Goal: Task Accomplishment & Management: Manage account settings

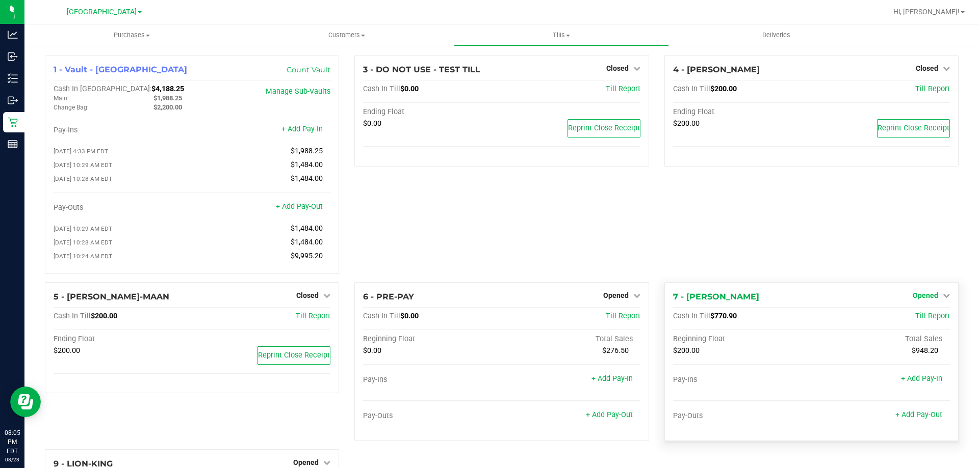
click at [916, 300] on span "Opened" at bounding box center [924, 296] width 25 height 8
click at [915, 319] on link "Close Till" at bounding box center [926, 316] width 28 height 8
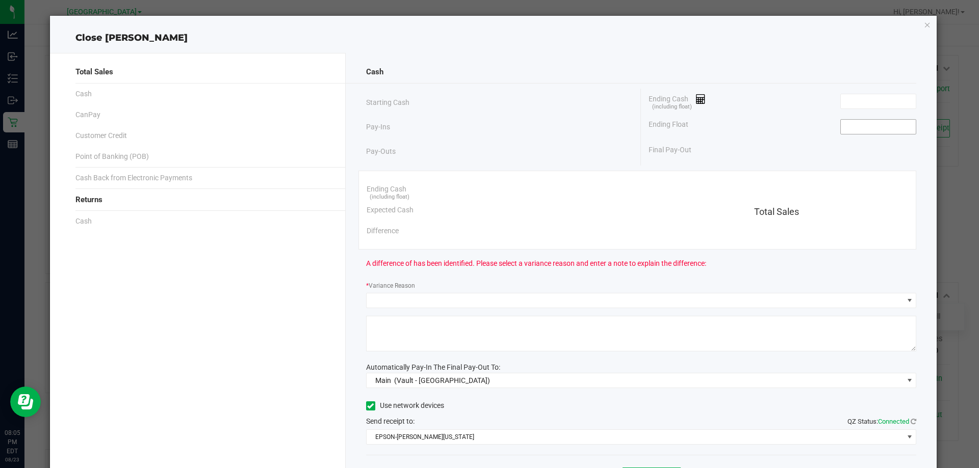
click at [863, 128] on input at bounding box center [877, 127] width 75 height 14
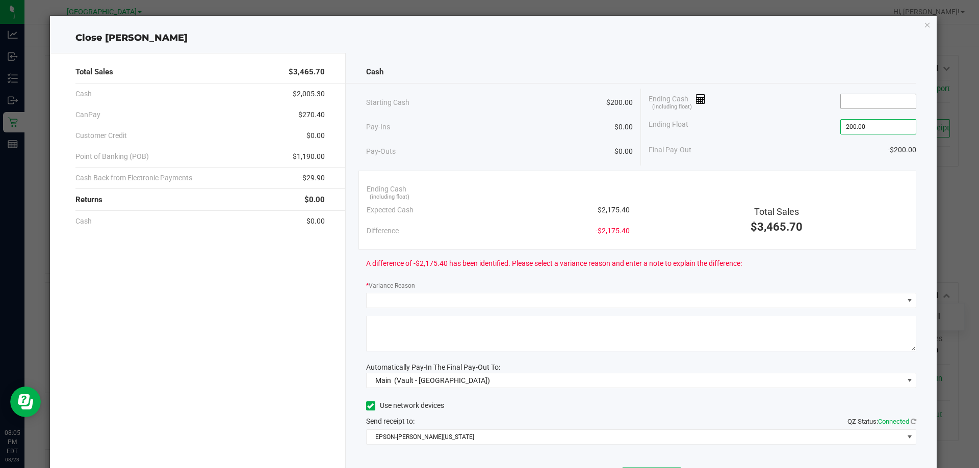
type input "$200.00"
click at [844, 95] on input at bounding box center [877, 101] width 75 height 14
type input "2"
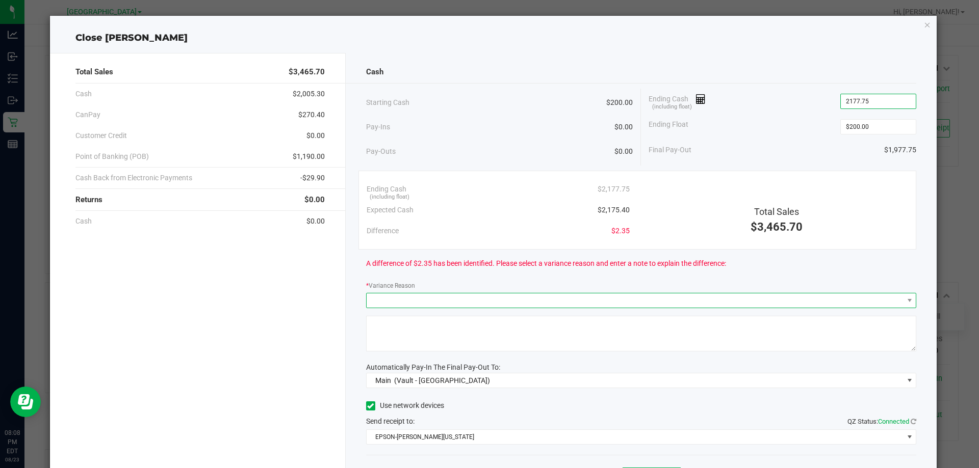
click at [481, 295] on span at bounding box center [634, 301] width 537 height 14
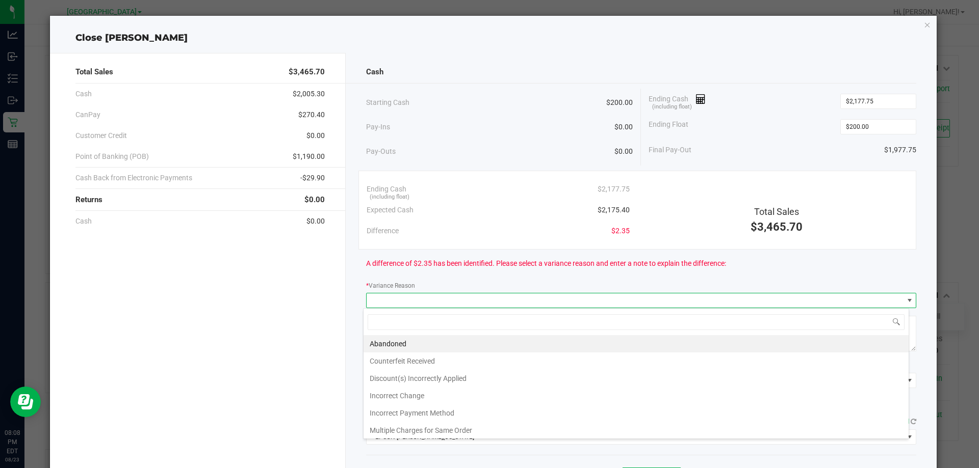
scroll to position [15, 545]
click at [860, 101] on input "$2,177.75" at bounding box center [877, 101] width 75 height 14
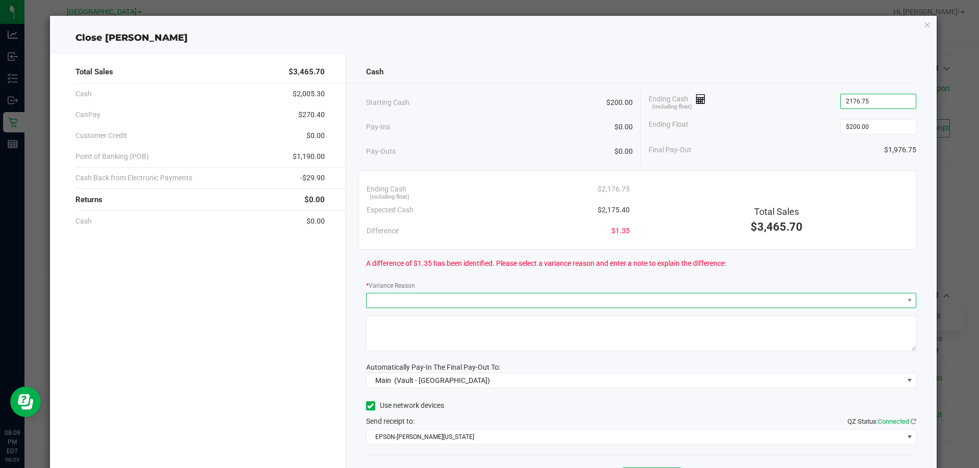
type input "$2,176.75"
click at [644, 306] on span at bounding box center [634, 301] width 537 height 14
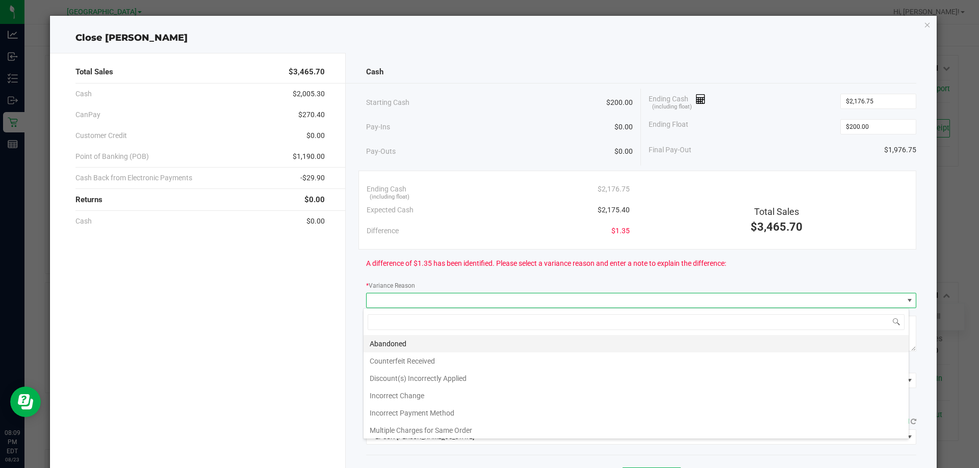
click at [554, 342] on li "Abandoned" at bounding box center [635, 343] width 545 height 17
click at [552, 342] on textarea at bounding box center [641, 334] width 550 height 36
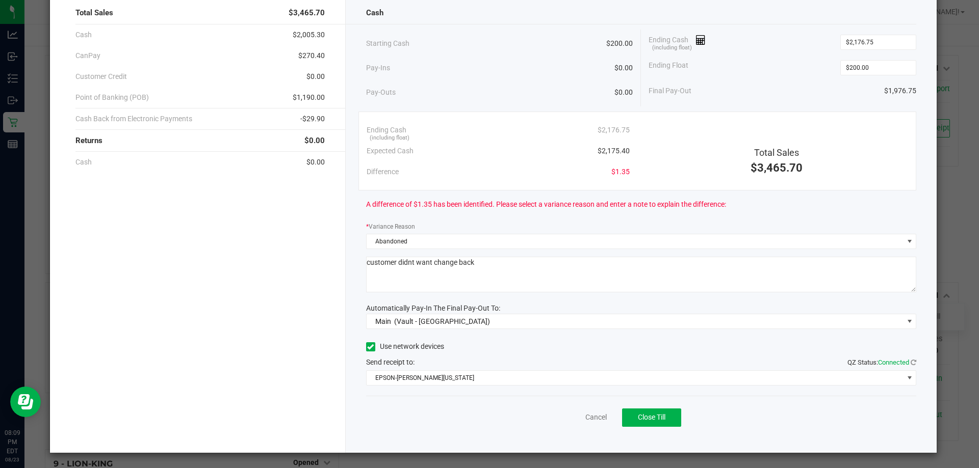
scroll to position [60, 0]
type textarea "customer didnt want change back"
click at [649, 412] on button "Close Till" at bounding box center [651, 417] width 59 height 18
click at [561, 413] on link "Dismiss" at bounding box center [573, 417] width 24 height 11
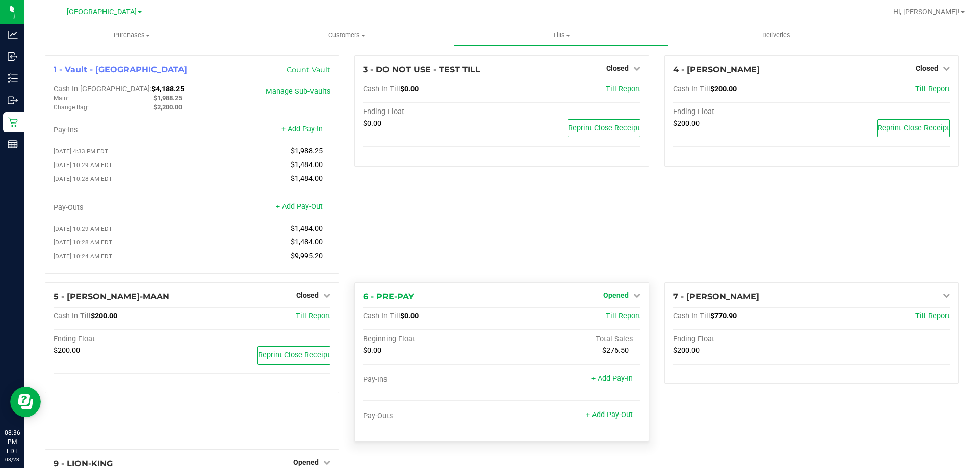
click at [610, 298] on span "Opened" at bounding box center [615, 296] width 25 height 8
click at [619, 313] on div "Close Till" at bounding box center [616, 317] width 76 height 28
click at [617, 318] on link "Close Till" at bounding box center [617, 316] width 28 height 8
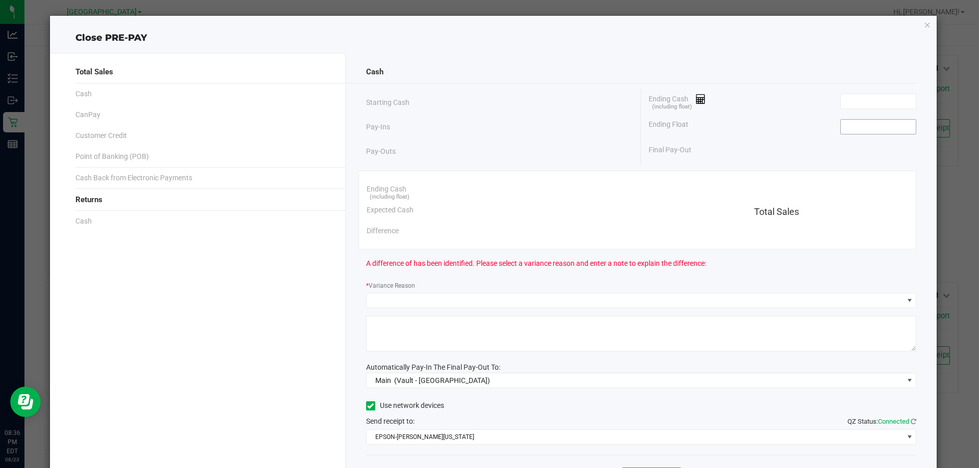
click at [885, 126] on input at bounding box center [877, 127] width 75 height 14
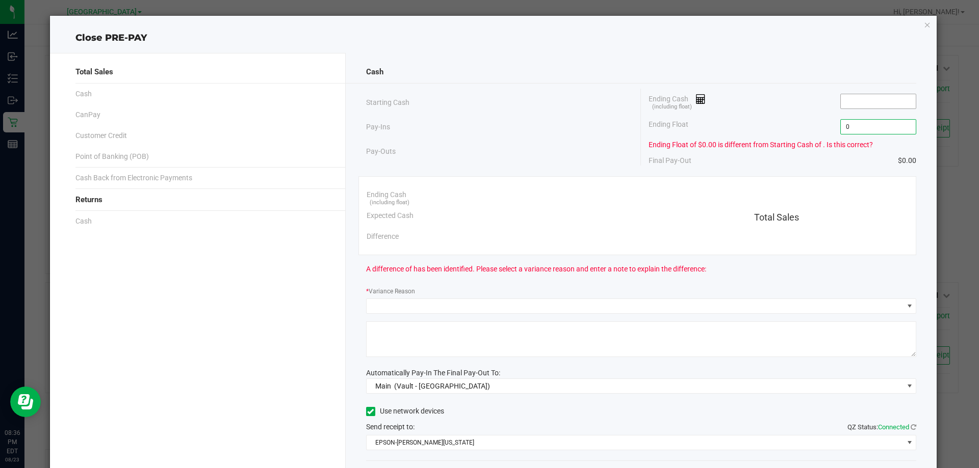
type input "$0.00"
click at [880, 97] on input at bounding box center [877, 101] width 75 height 14
type input "$0.00"
click at [773, 127] on div "Ending Float $0.00" at bounding box center [782, 126] width 268 height 25
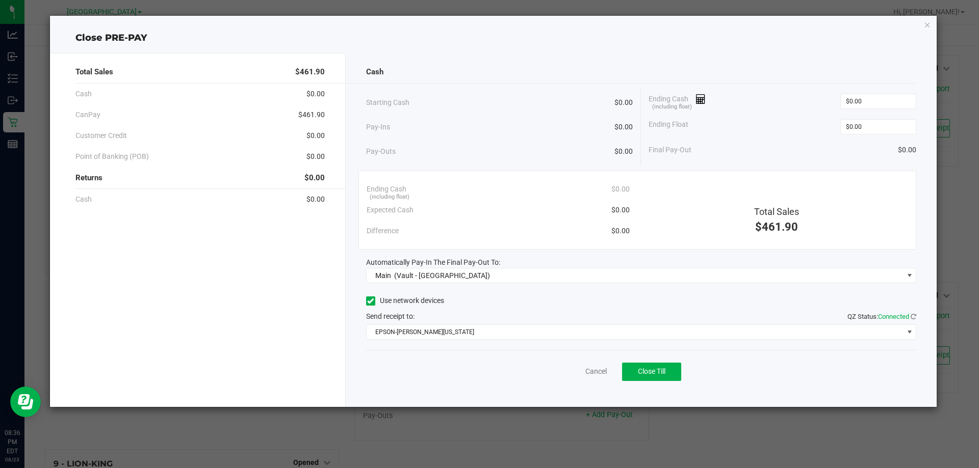
click at [651, 361] on div "Cancel Close Till" at bounding box center [641, 369] width 550 height 39
click at [655, 367] on button "Close Till" at bounding box center [651, 372] width 59 height 18
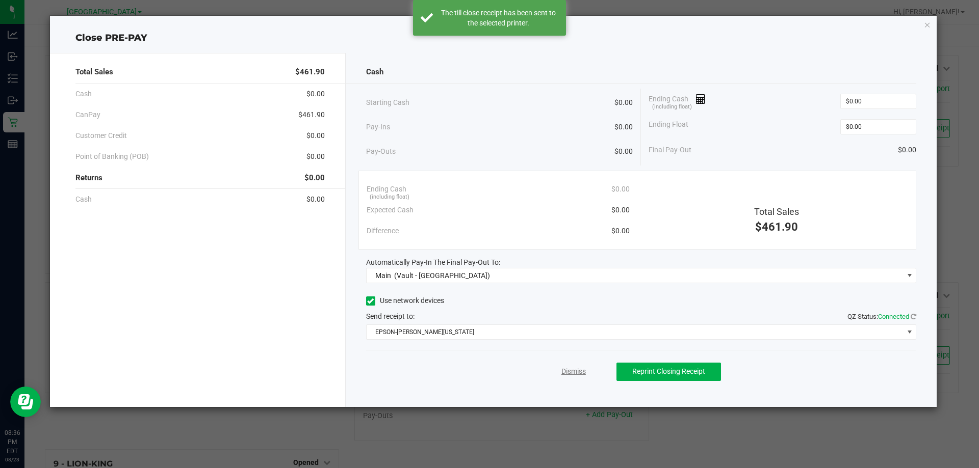
click at [576, 373] on link "Dismiss" at bounding box center [573, 371] width 24 height 11
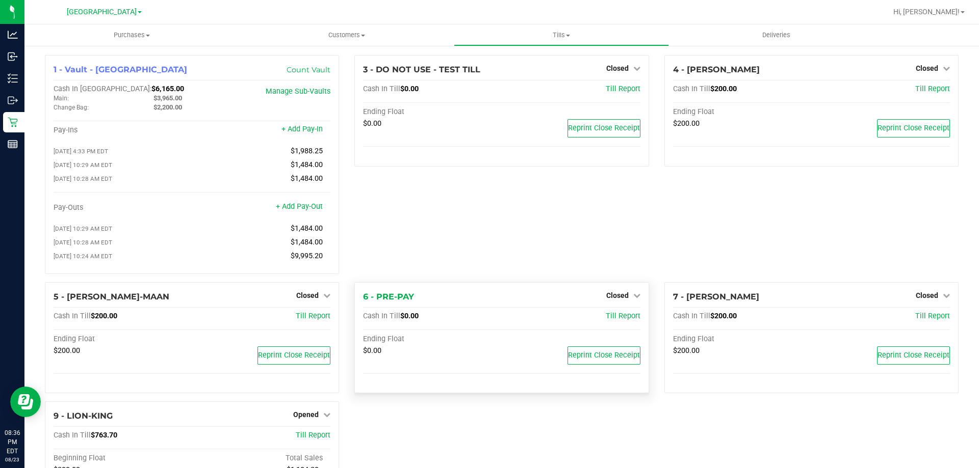
scroll to position [115, 0]
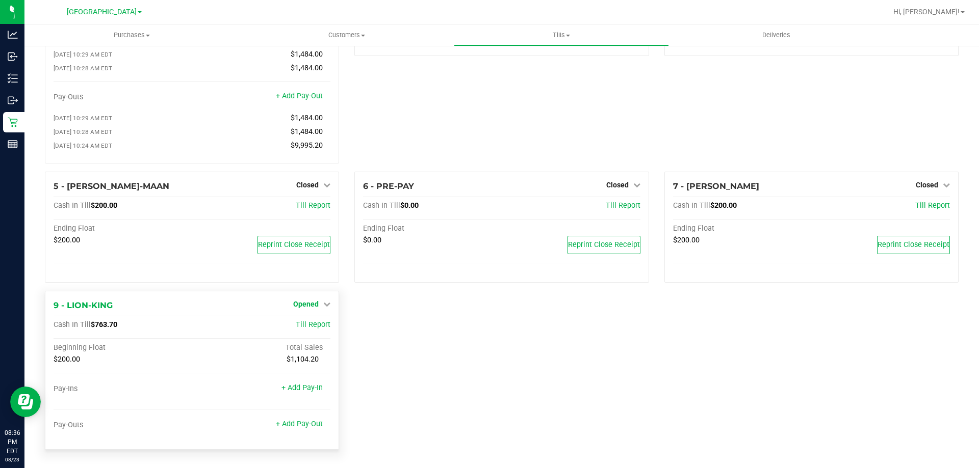
click at [311, 307] on span "Opened" at bounding box center [305, 304] width 25 height 8
click at [308, 323] on link "Close Till" at bounding box center [308, 326] width 28 height 8
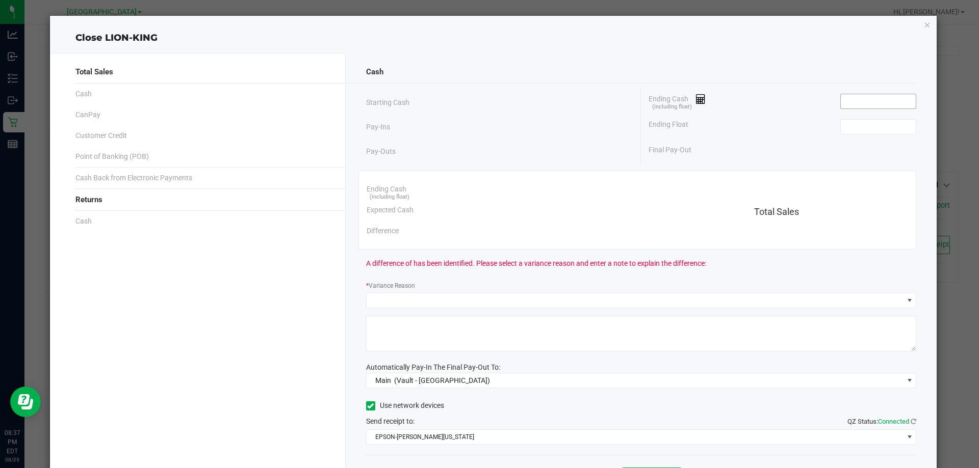
click at [861, 96] on input at bounding box center [877, 101] width 75 height 14
drag, startPoint x: 862, startPoint y: 120, endPoint x: 864, endPoint y: 129, distance: 9.4
click at [864, 129] on input at bounding box center [877, 127] width 75 height 14
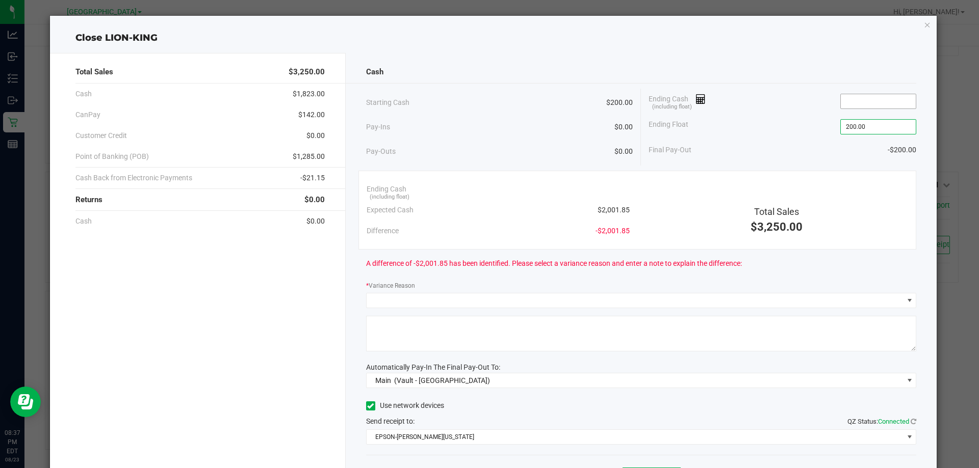
type input "$200.00"
click at [876, 101] on input at bounding box center [877, 101] width 75 height 14
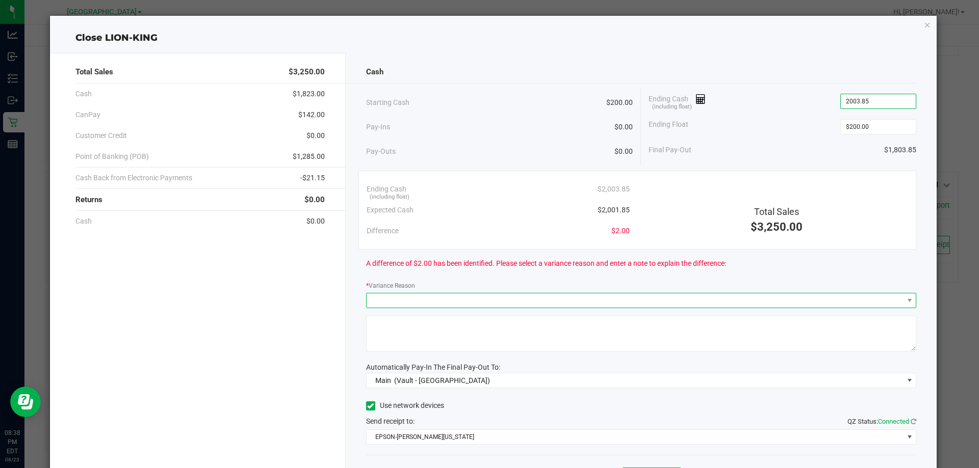
type input "$2,003.85"
click at [521, 303] on span at bounding box center [634, 301] width 537 height 14
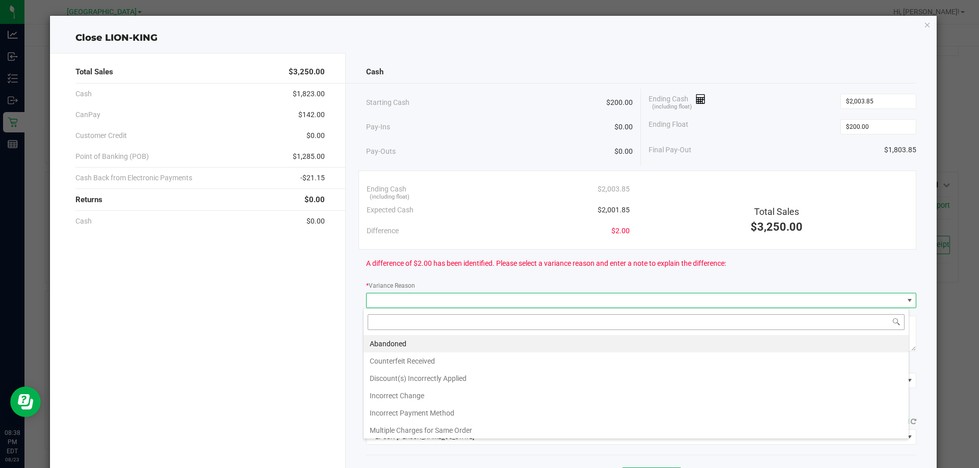
scroll to position [15, 545]
click at [496, 340] on li "Abandoned" at bounding box center [635, 343] width 545 height 17
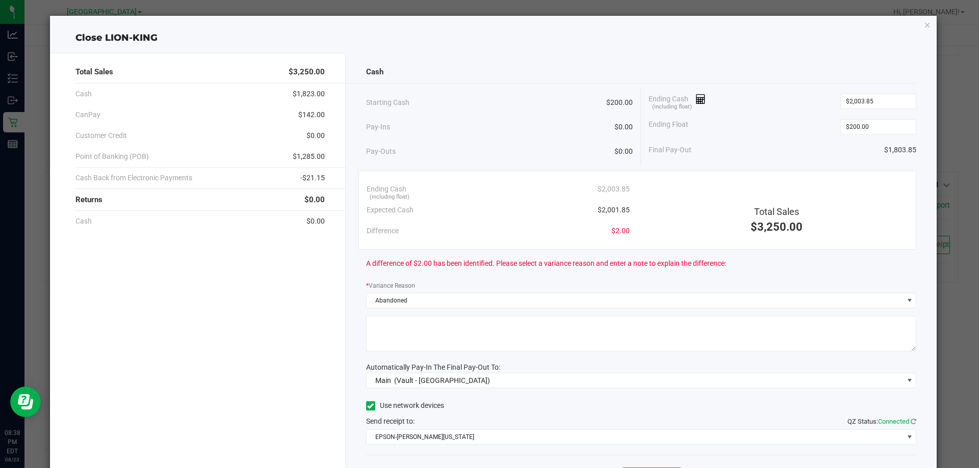
click at [495, 338] on textarea at bounding box center [641, 334] width 550 height 36
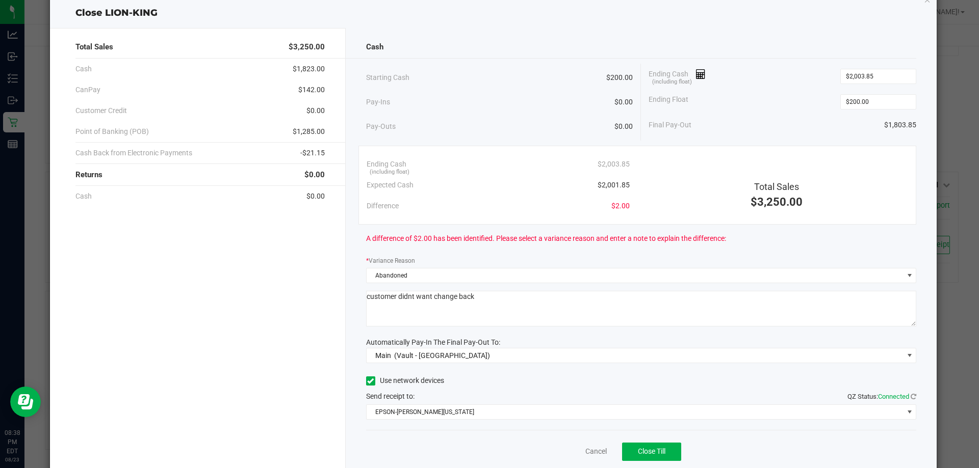
scroll to position [60, 0]
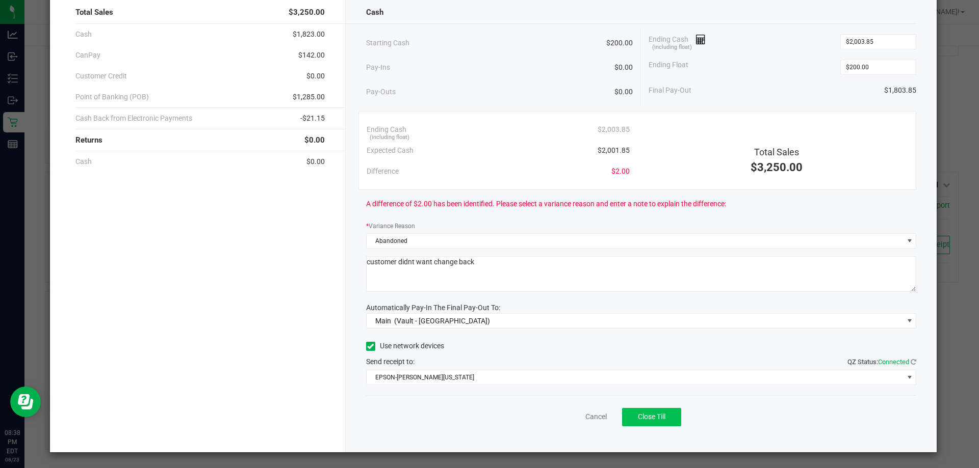
type textarea "customer didnt want change back"
click at [655, 422] on button "Close Till" at bounding box center [651, 417] width 59 height 18
click at [561, 415] on link "Dismiss" at bounding box center [573, 417] width 24 height 11
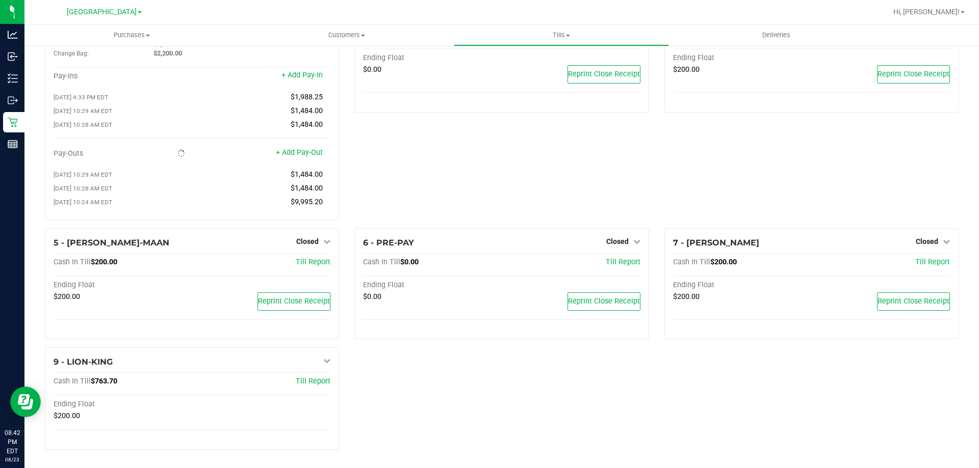
scroll to position [0, 0]
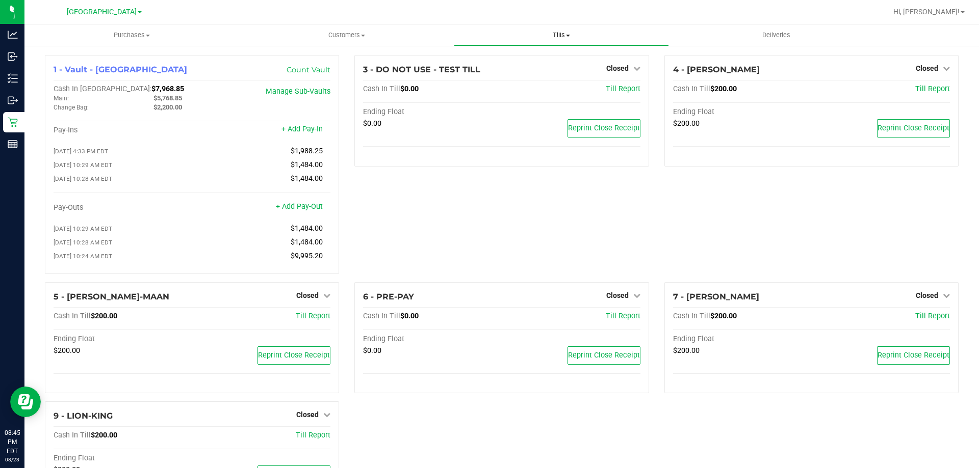
click at [552, 38] on span "Tills" at bounding box center [561, 35] width 214 height 9
click at [523, 76] on span "Reconcile e-payments" at bounding box center [504, 73] width 101 height 9
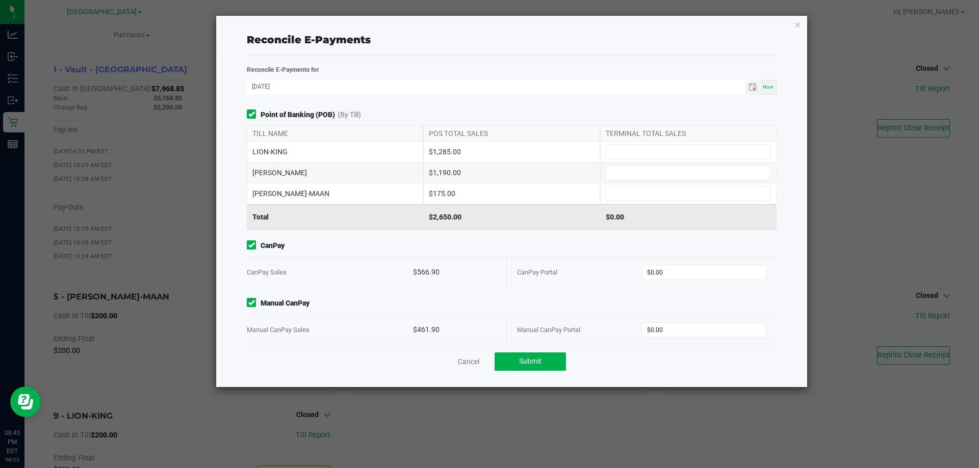
click at [660, 285] on div "CanPay Portal $0.00" at bounding box center [641, 272] width 249 height 31
click at [665, 267] on input "0" at bounding box center [704, 273] width 124 height 14
type input "$566.90"
type input "$461.90"
click at [675, 175] on input at bounding box center [688, 173] width 164 height 14
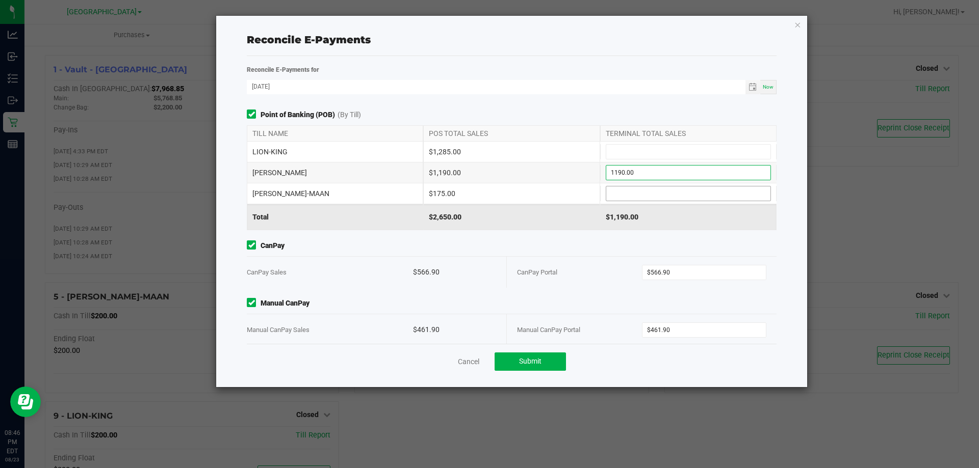
type input "$1,190.00"
click at [653, 194] on input at bounding box center [688, 194] width 164 height 14
type input "$175.00"
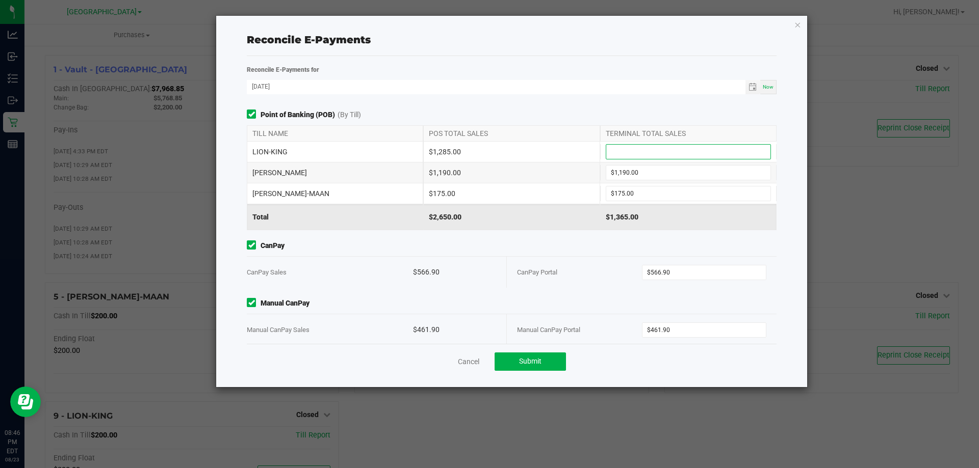
click at [659, 156] on input at bounding box center [688, 152] width 164 height 14
type input "$1,285.00"
click at [594, 230] on div "Point of Banking (POB) (By Till) TILL NAME POS TOTAL SALES TERMINAL TOTAL SALES…" at bounding box center [511, 227] width 545 height 234
click at [541, 353] on button "Submit" at bounding box center [529, 362] width 71 height 18
